Goal: Check status: Check status

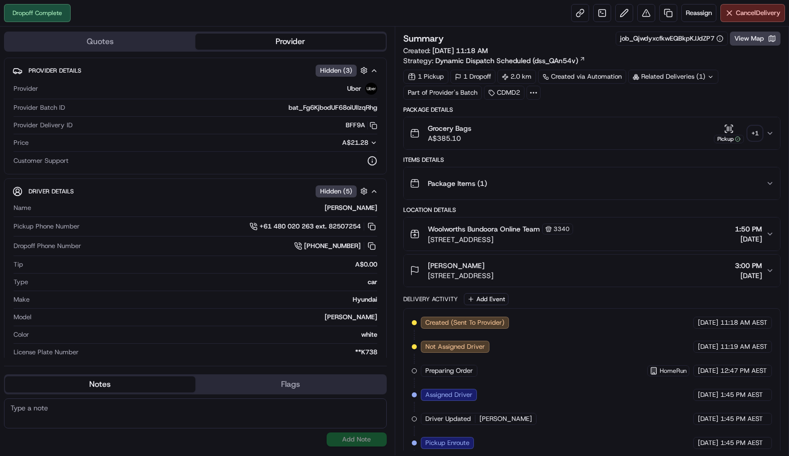
click at [749, 141] on button "Pickup + 1" at bounding box center [738, 134] width 48 height 20
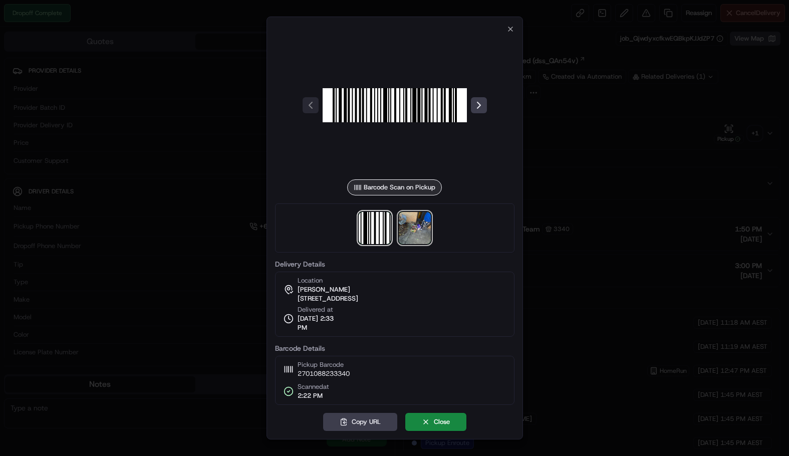
click at [426, 230] on img at bounding box center [415, 228] width 32 height 32
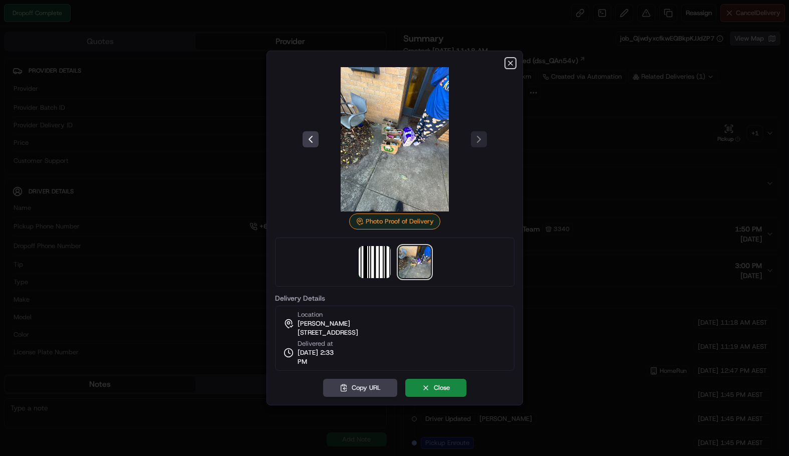
click at [508, 64] on icon "button" at bounding box center [510, 63] width 8 height 8
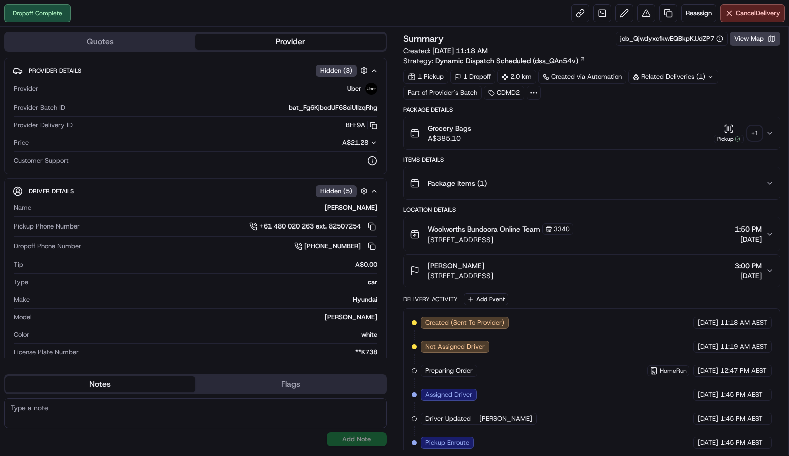
click at [762, 133] on div "Grocery Bags A$385.10 Pickup + 1" at bounding box center [588, 133] width 357 height 20
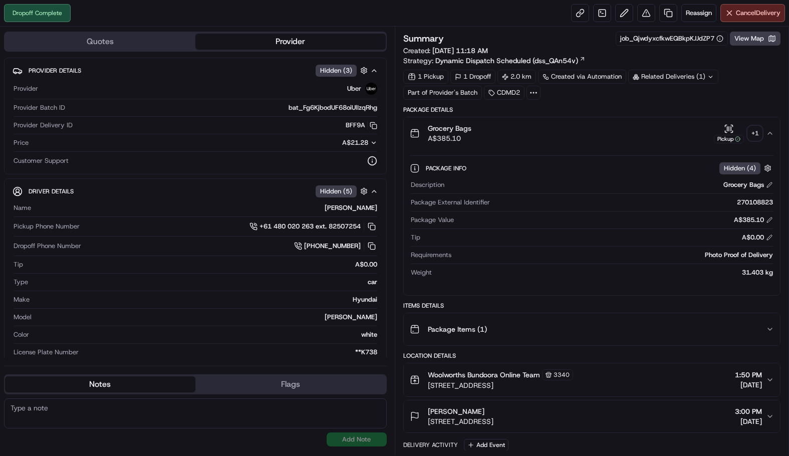
click at [757, 131] on div "+ 1" at bounding box center [755, 133] width 14 height 14
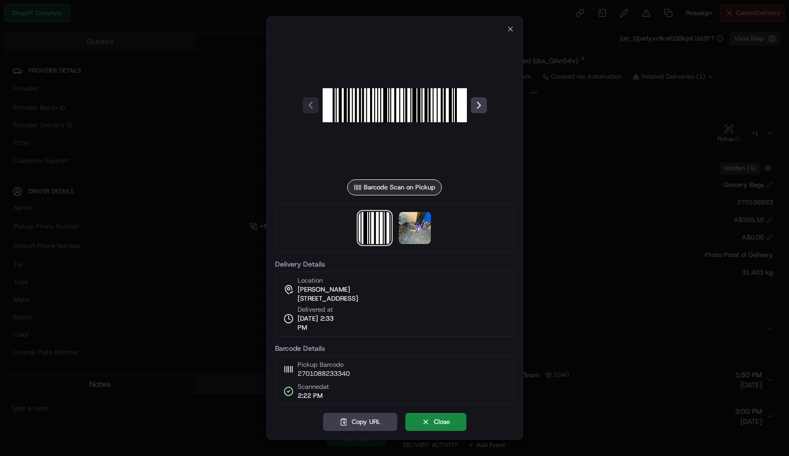
click at [416, 237] on img at bounding box center [415, 228] width 32 height 32
